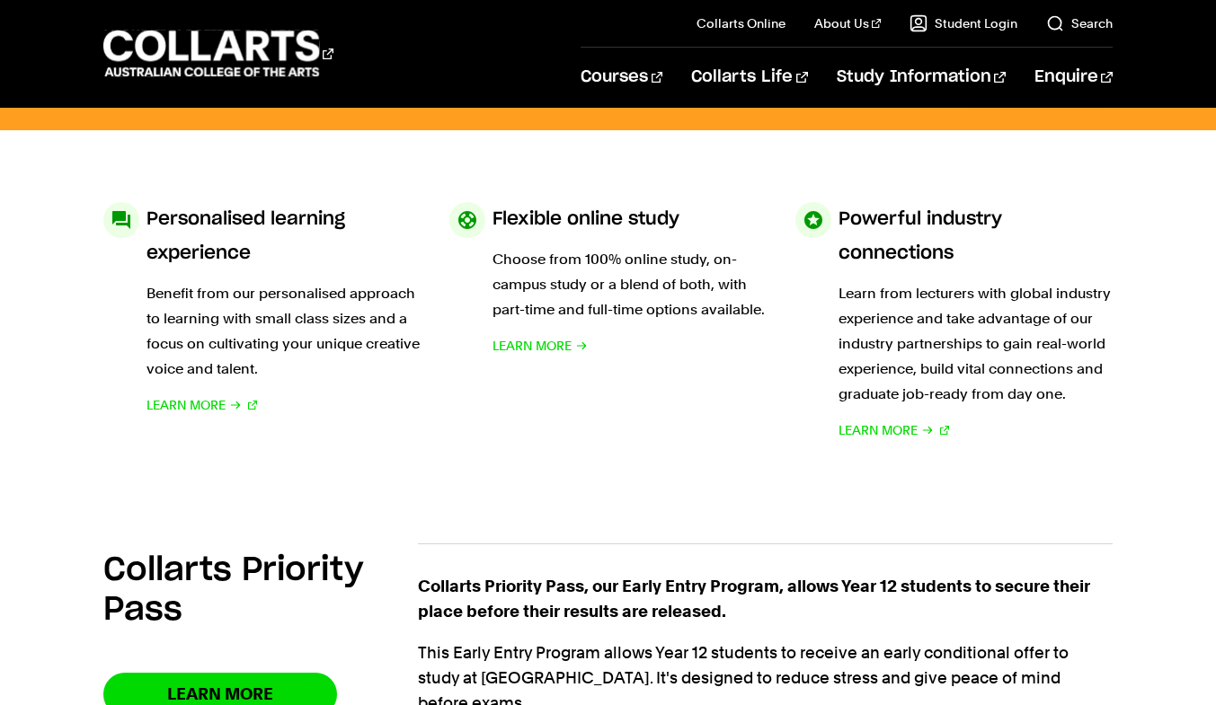
scroll to position [855, 0]
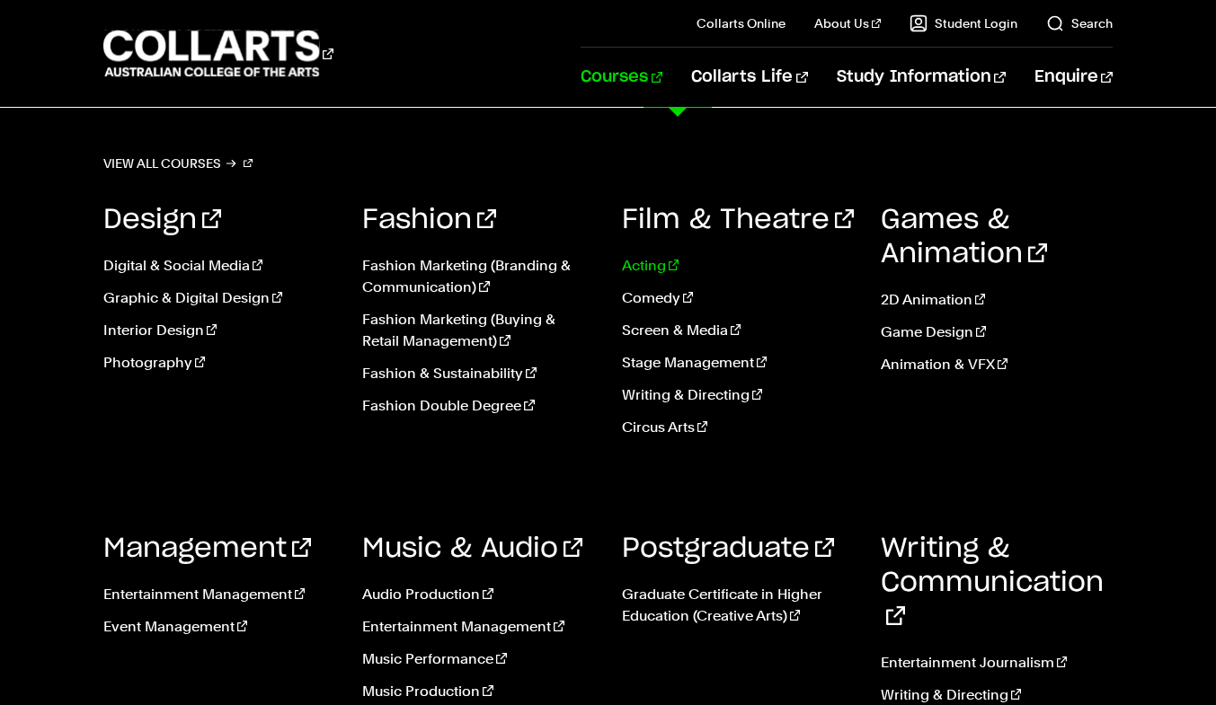
click at [647, 265] on link "Acting" at bounding box center [738, 266] width 232 height 22
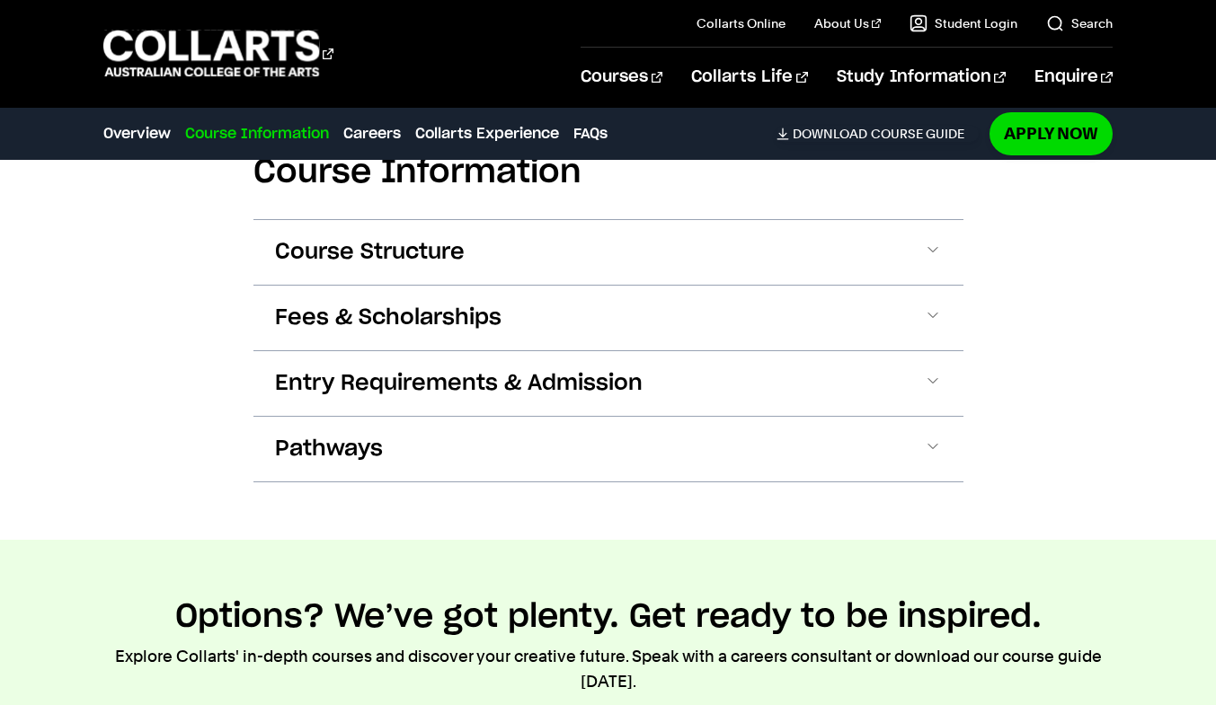
scroll to position [1698, 0]
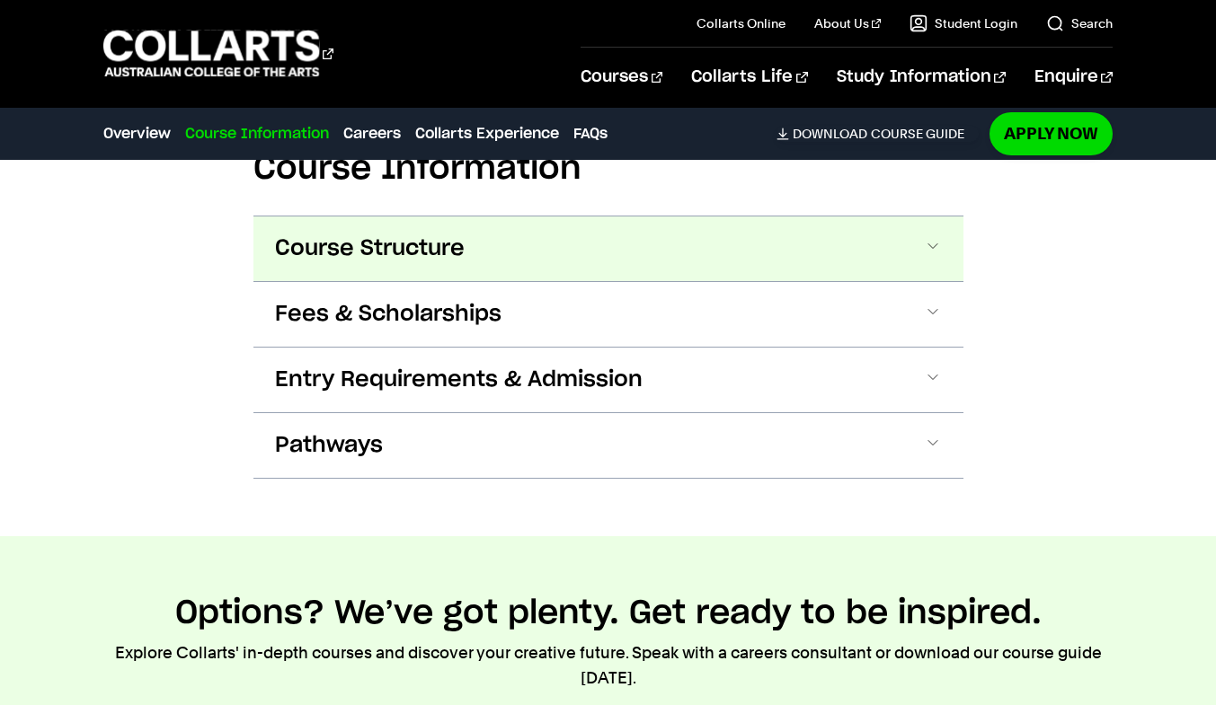
click at [534, 253] on button "Course Structure" at bounding box center [608, 249] width 710 height 65
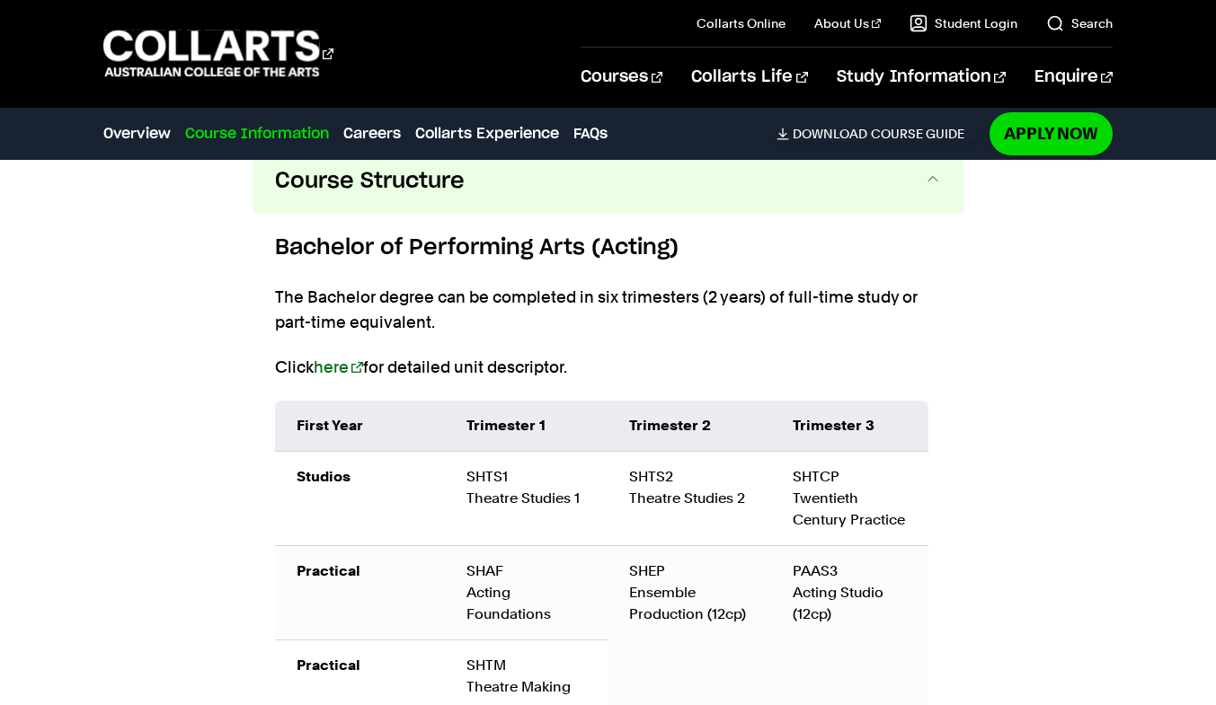
scroll to position [1758, 0]
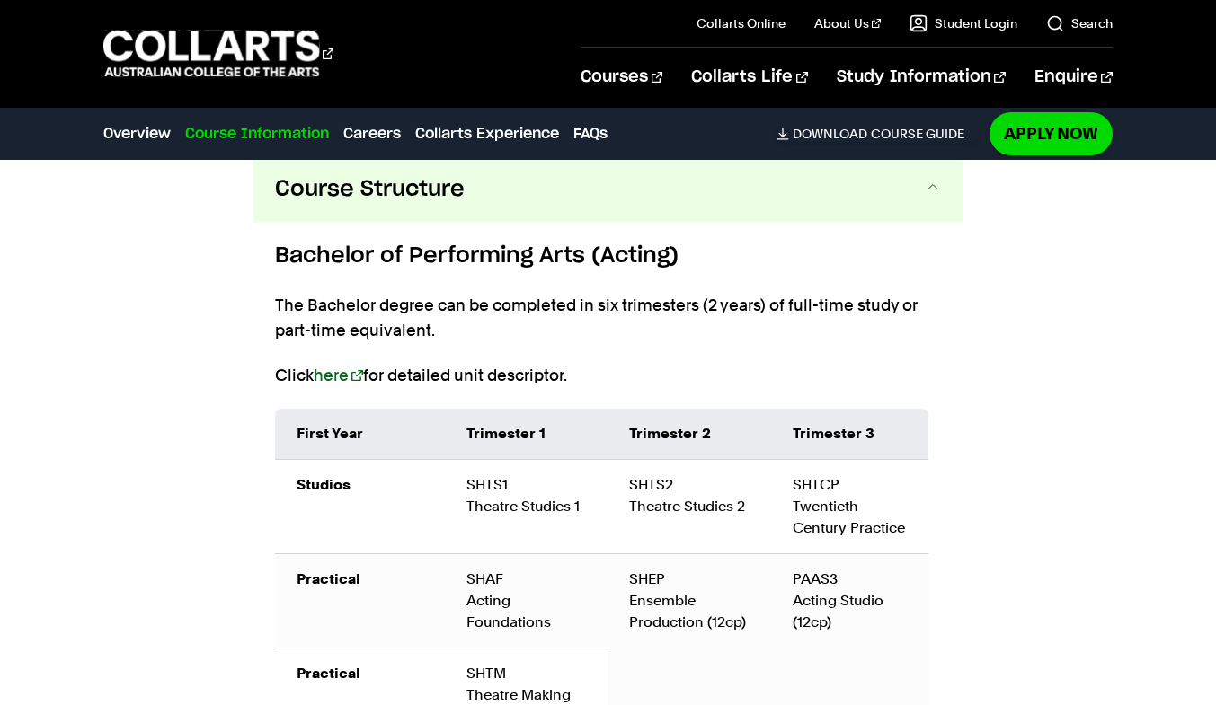
click at [573, 189] on button "Course Structure" at bounding box center [608, 189] width 710 height 65
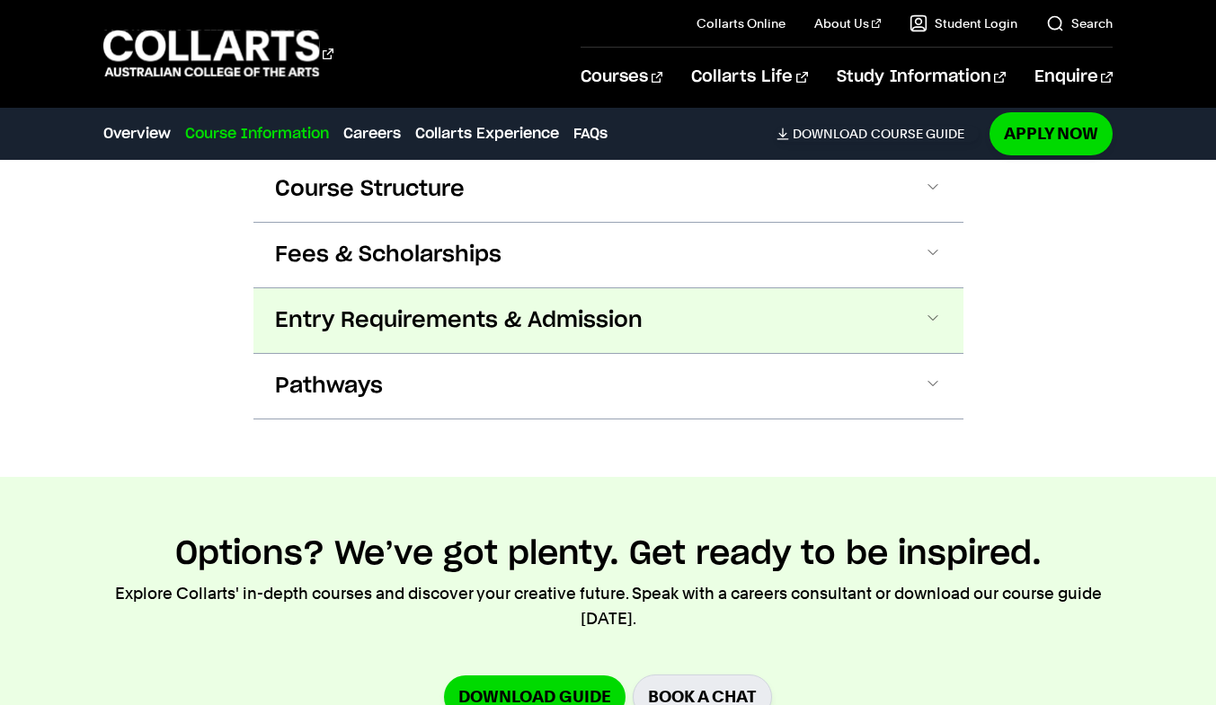
click at [536, 305] on button "Entry Requirements & Admission" at bounding box center [608, 320] width 710 height 65
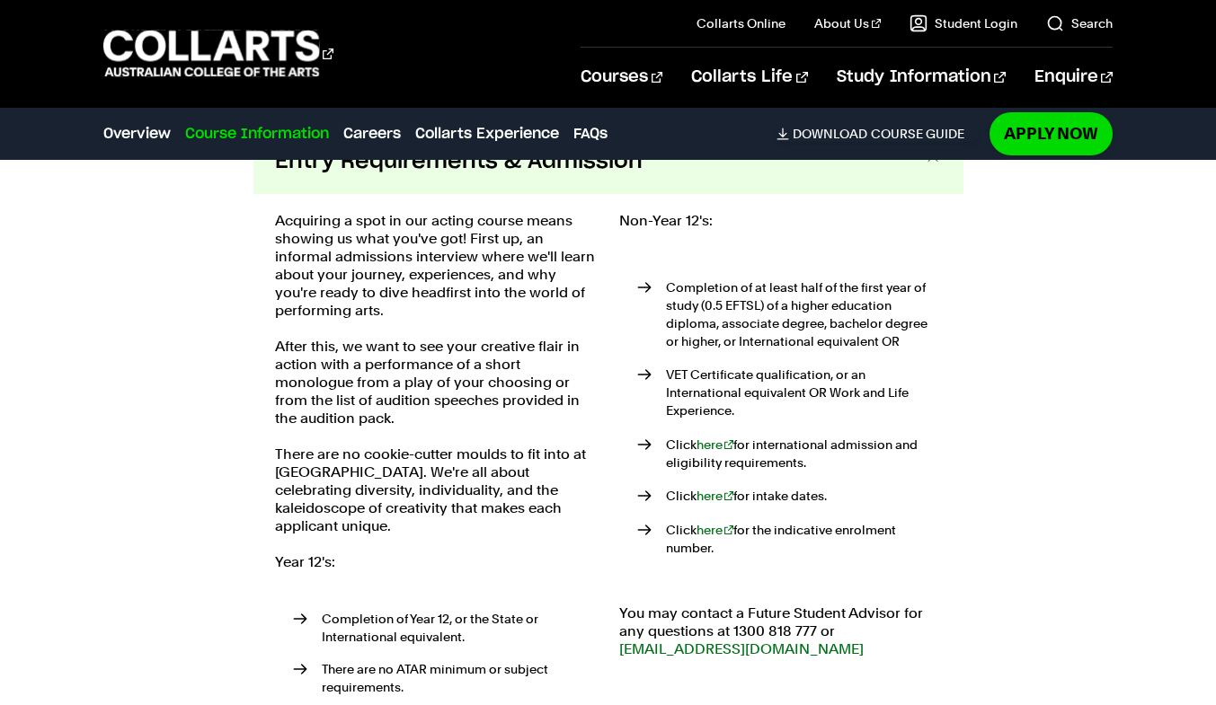
scroll to position [1915, 0]
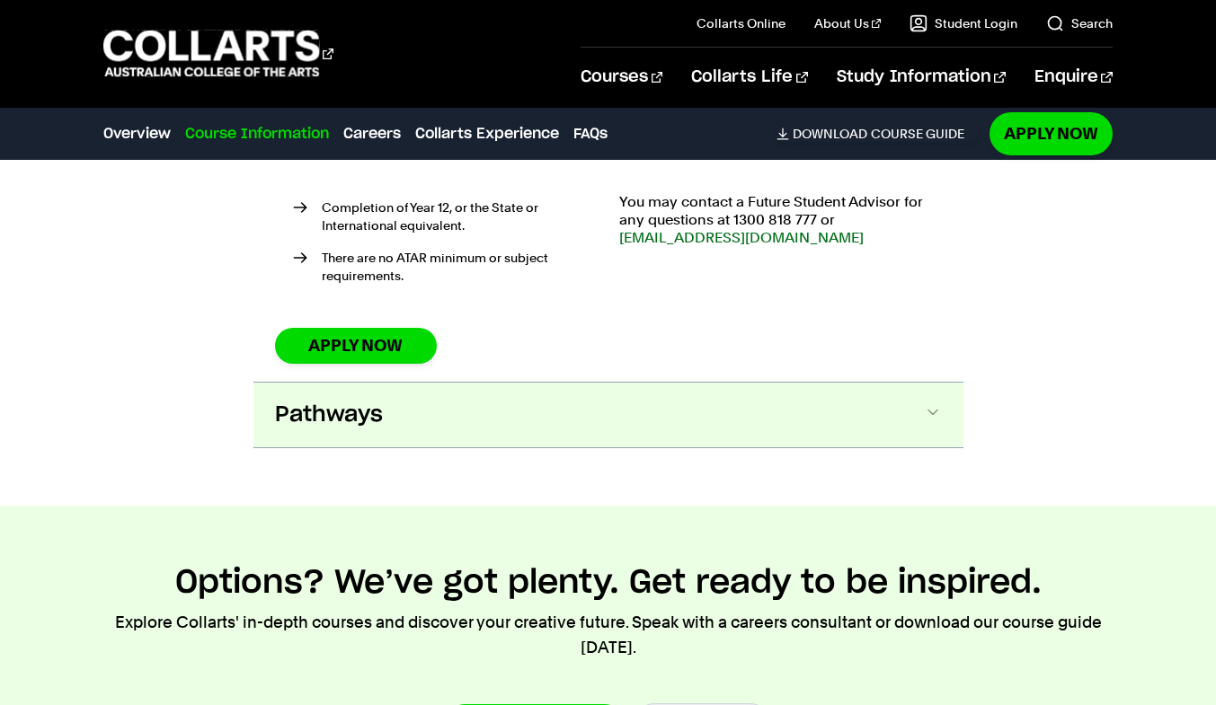
click at [461, 398] on button "Pathways" at bounding box center [608, 415] width 710 height 65
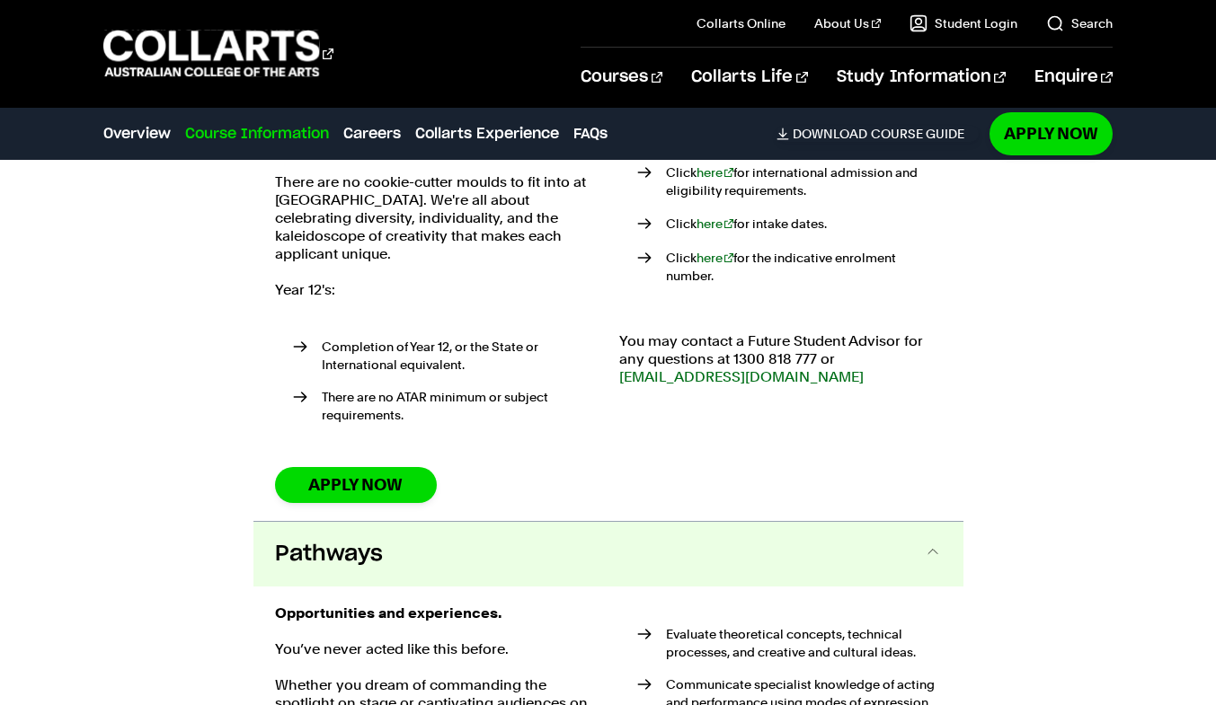
scroll to position [2160, 0]
